Goal: Information Seeking & Learning: Learn about a topic

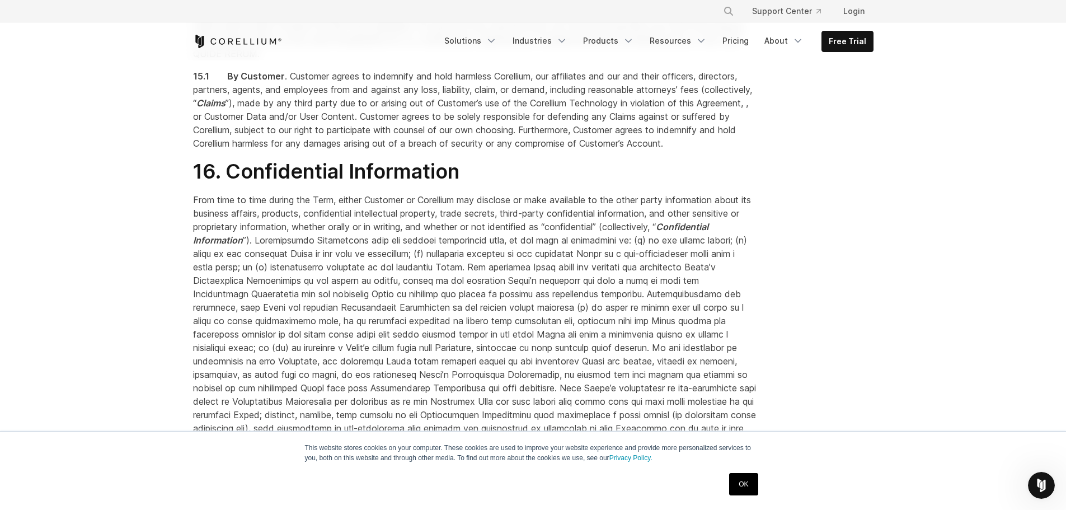
scroll to position [6546, 0]
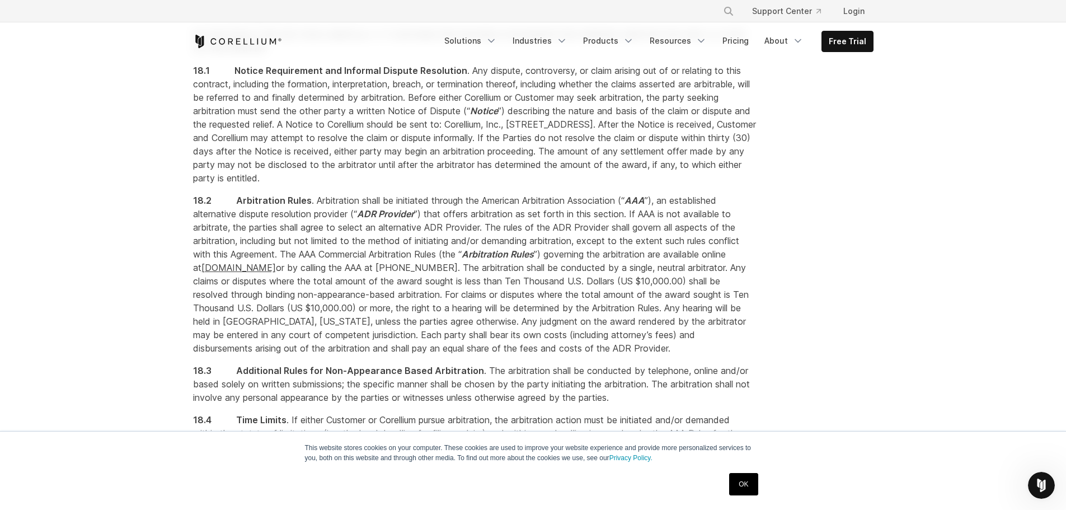
click at [750, 482] on link "OK" at bounding box center [743, 484] width 29 height 22
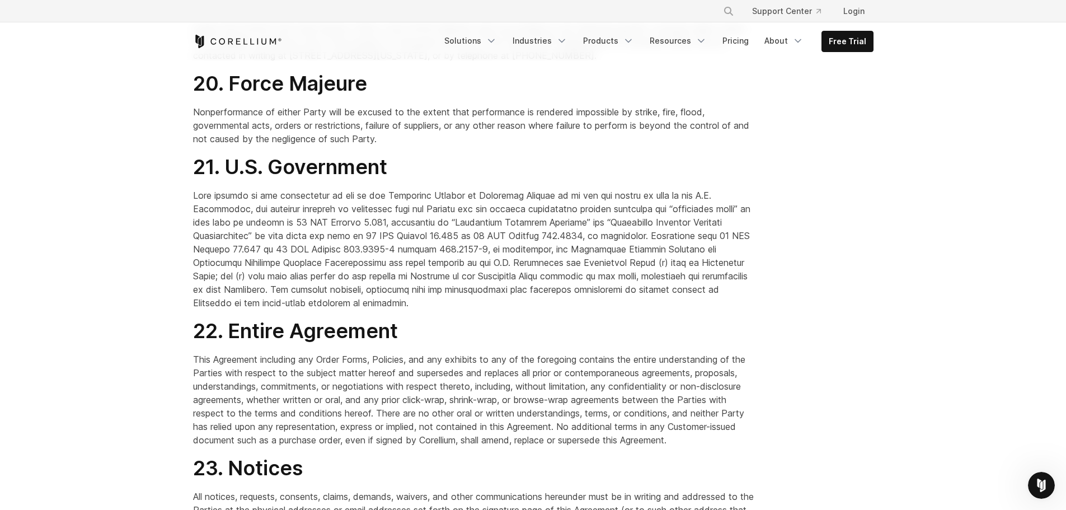
scroll to position [8783, 0]
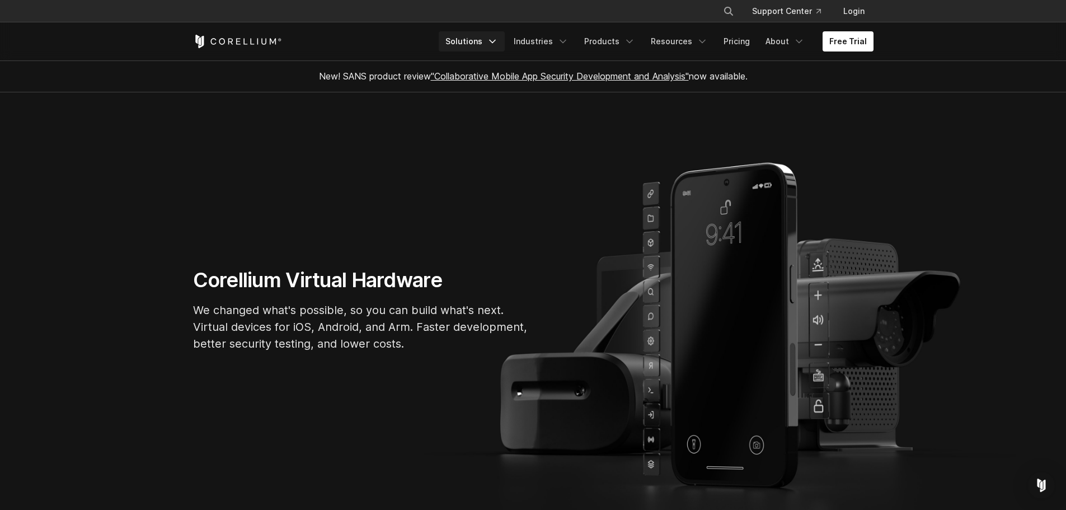
click at [497, 39] on icon "Navigation Menu" at bounding box center [492, 41] width 11 height 11
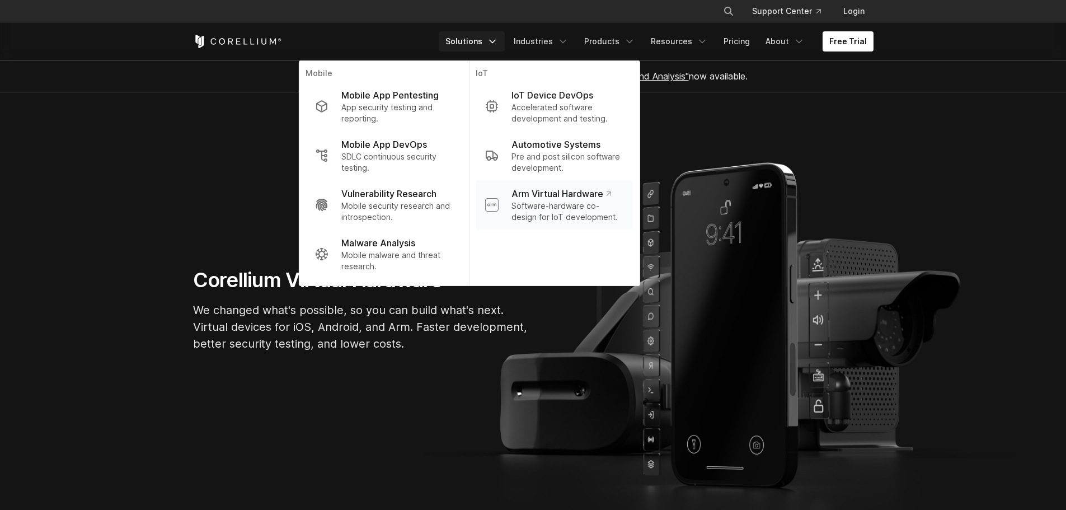
click at [562, 204] on p "Software-hardware co-design for IoT development." at bounding box center [567, 211] width 112 height 22
